Goal: Go to known website: Access a specific website the user already knows

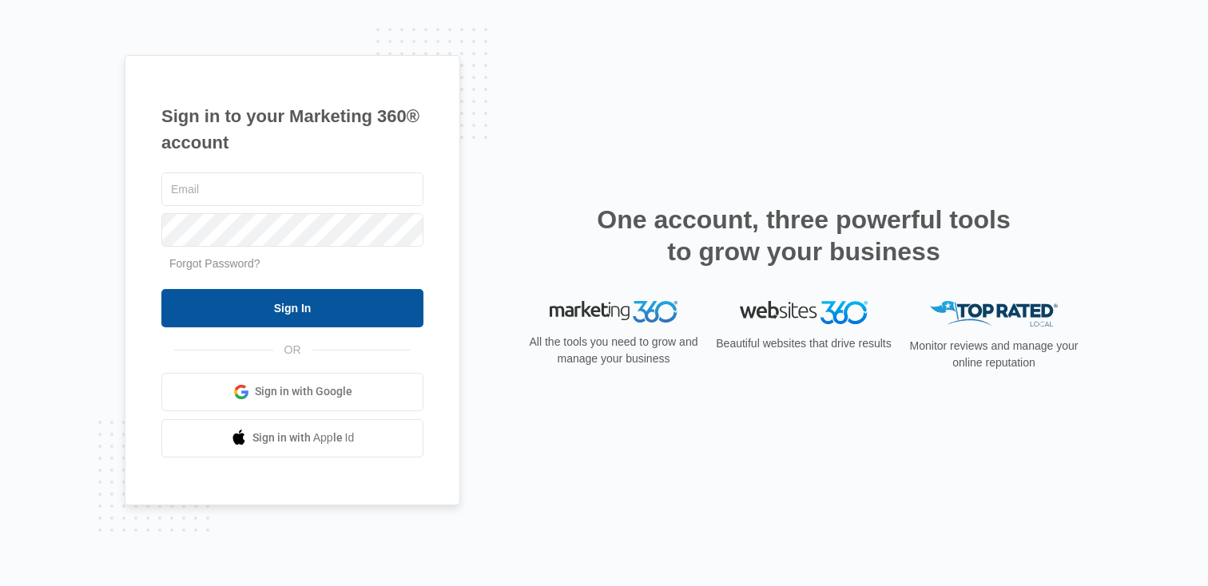
type input "[PERSON_NAME][EMAIL_ADDRESS][PERSON_NAME][DOMAIN_NAME]"
click at [280, 315] on input "Sign In" at bounding box center [292, 308] width 262 height 38
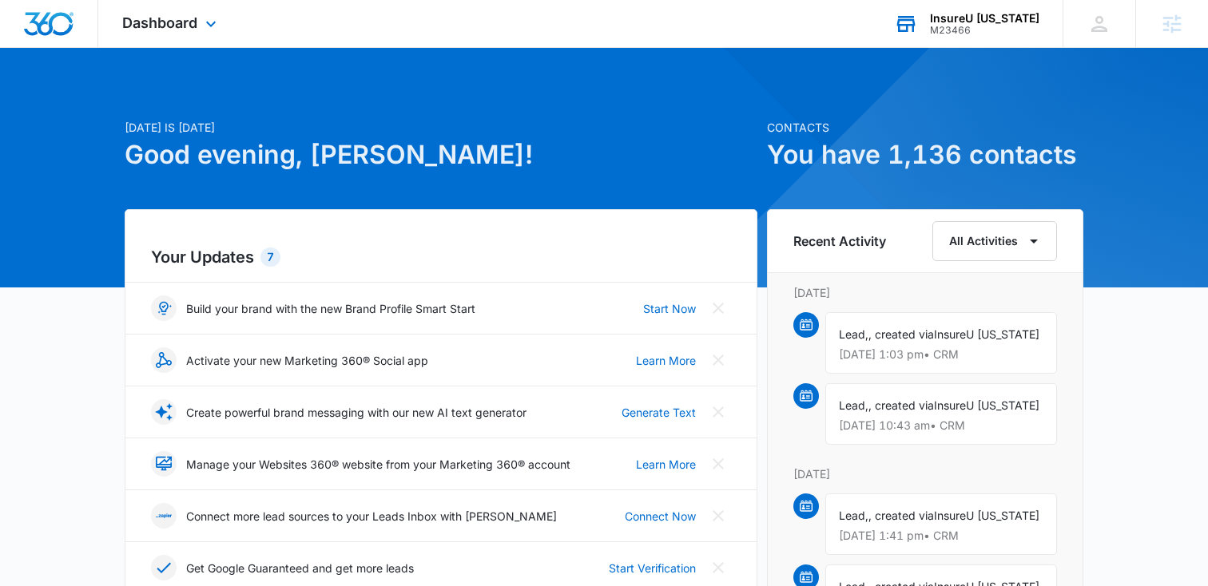
click at [979, 27] on div "M23466" at bounding box center [984, 30] width 109 height 11
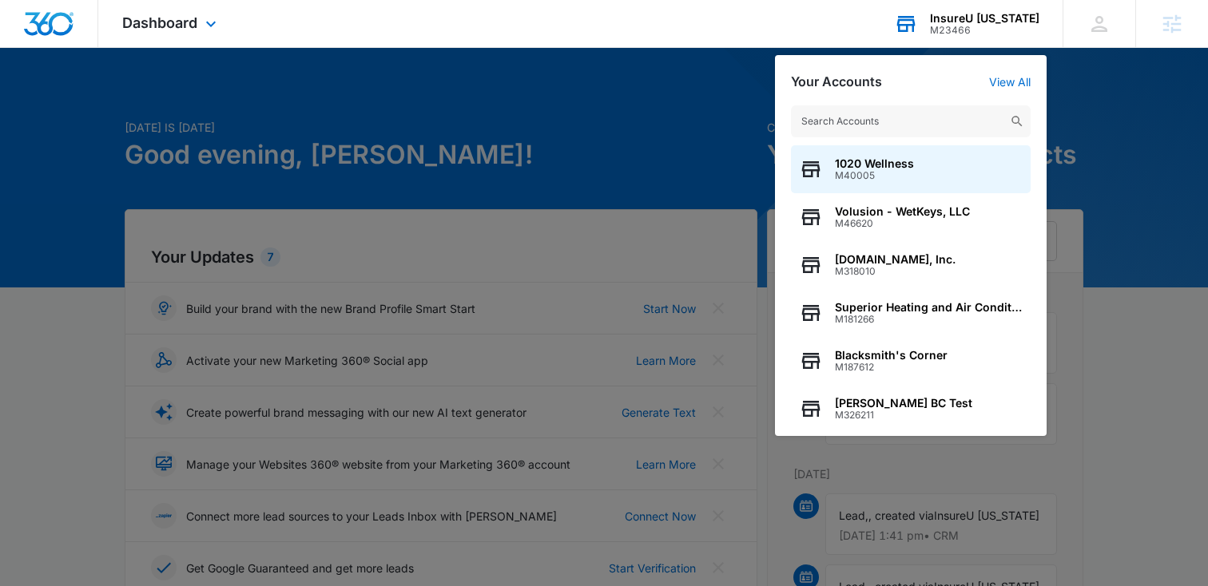
click at [842, 117] on input "text" at bounding box center [911, 121] width 240 height 32
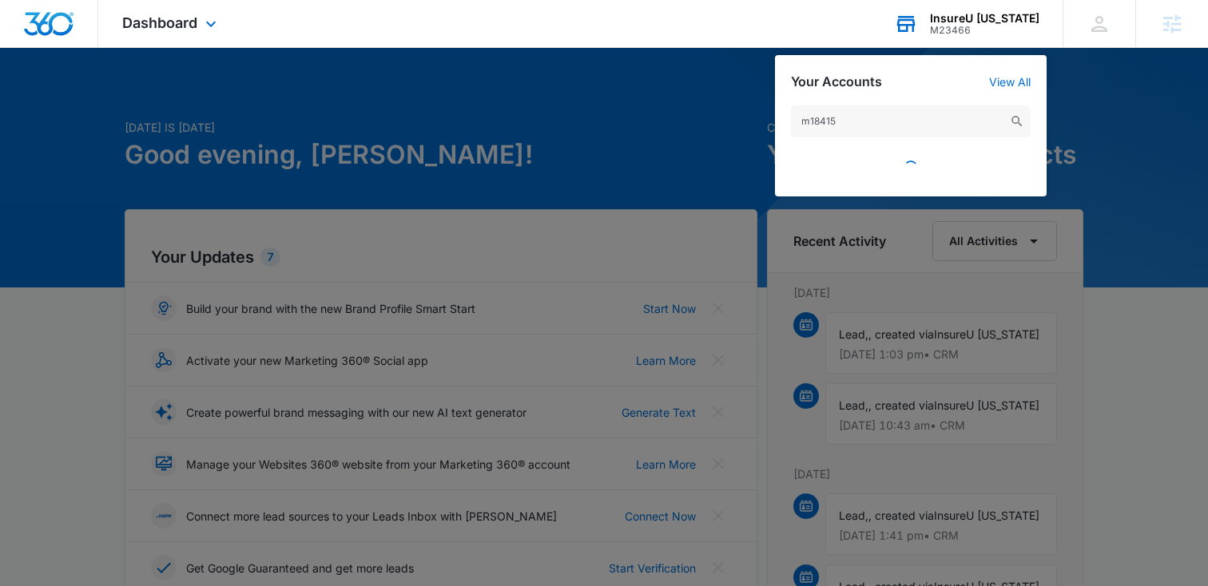
type input "m184159"
drag, startPoint x: 760, startPoint y: 121, endPoint x: 716, endPoint y: 117, distance: 44.2
click at [716, 48] on nav "Dashboard Apps Reputation Websites Forms CRM Email Social Shop Content Ads Inte…" at bounding box center [604, 24] width 1208 height 48
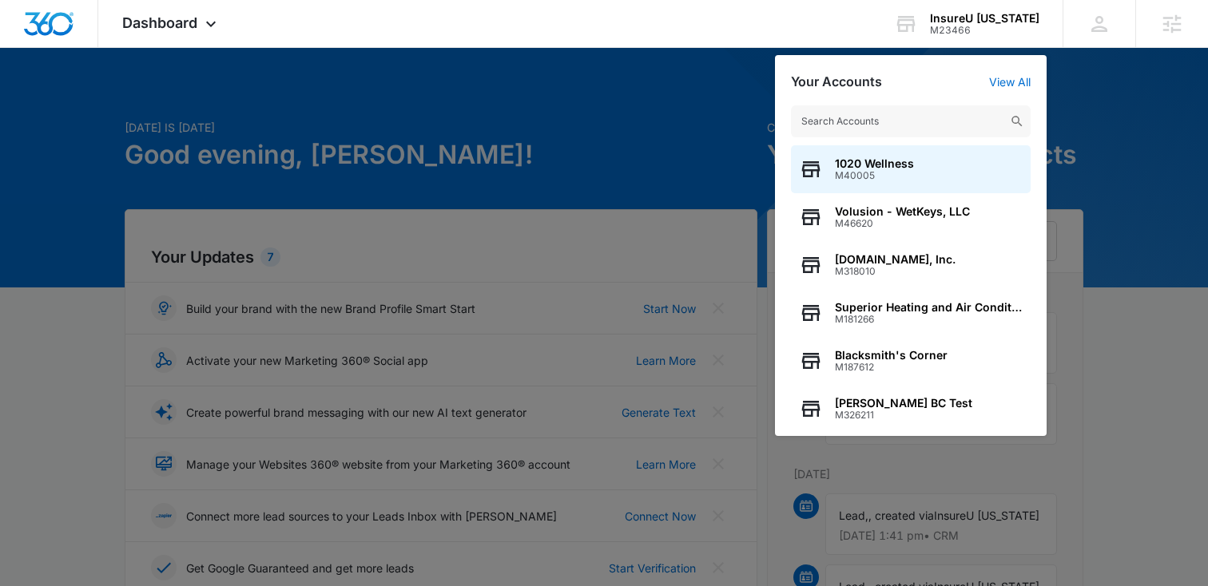
type input "m"
